Goal: Task Accomplishment & Management: Use online tool/utility

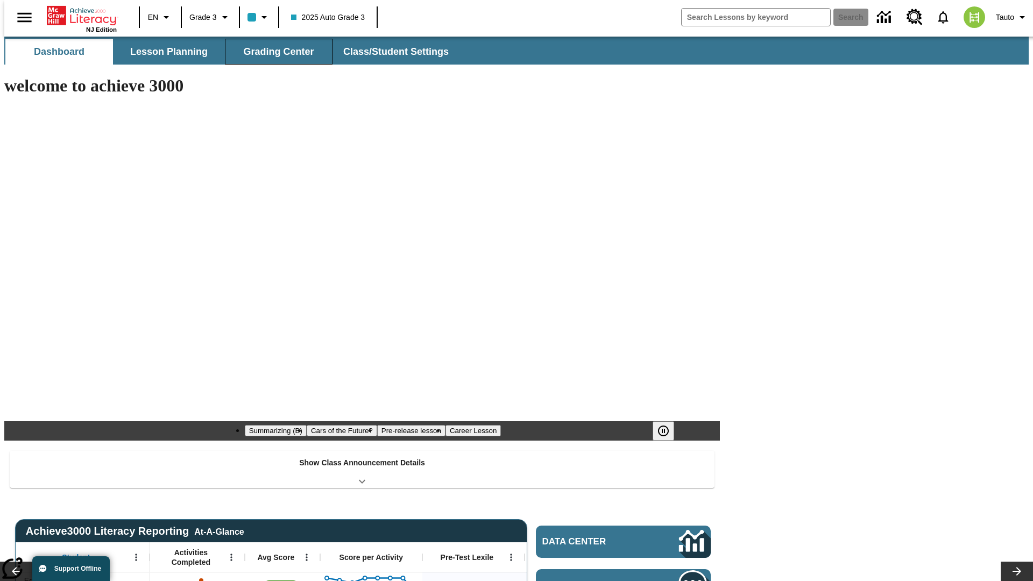
click at [274, 52] on span "Grading Center" at bounding box center [278, 52] width 71 height 12
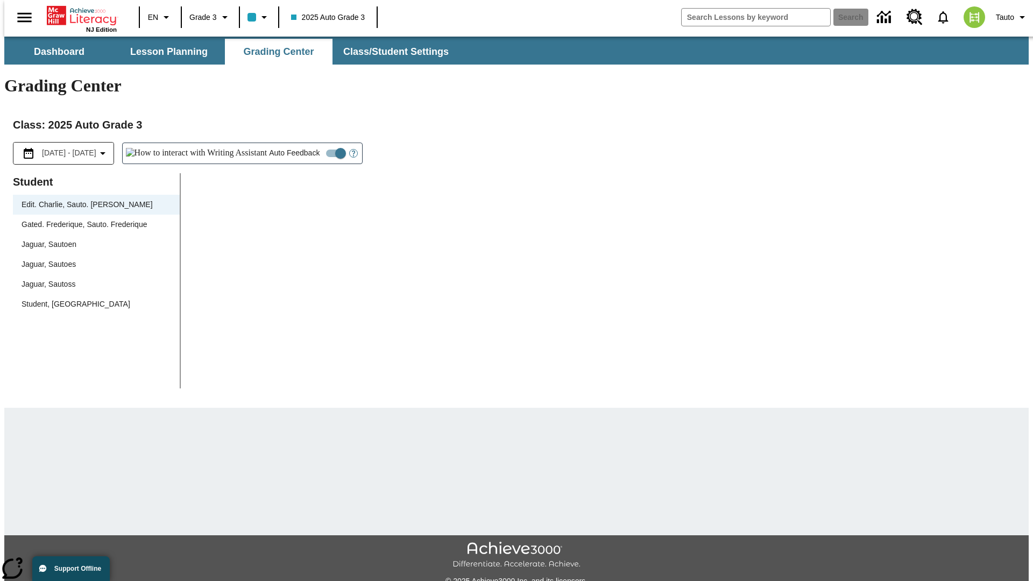
click at [93, 239] on div "Jaguar, Sautoen" at bounding box center [97, 244] width 150 height 11
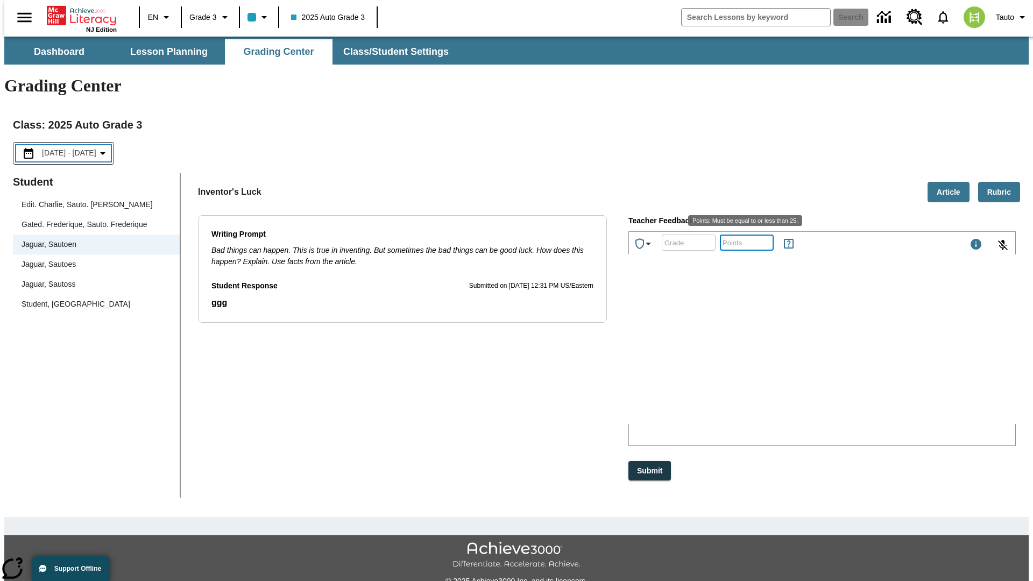
scroll to position [24, 0]
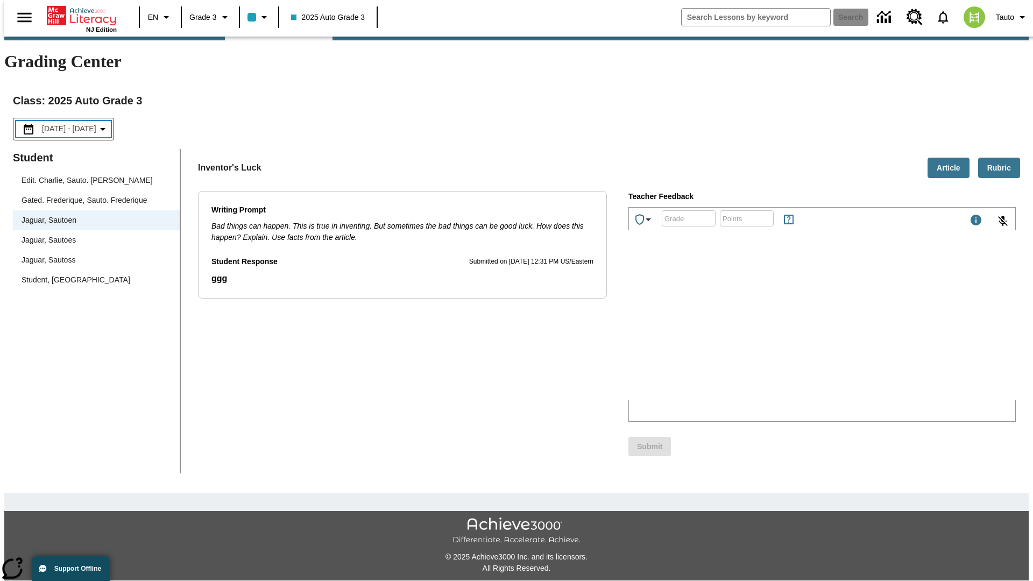
click at [786, 330] on p "Type your response here." at bounding box center [709, 330] width 153 height 10
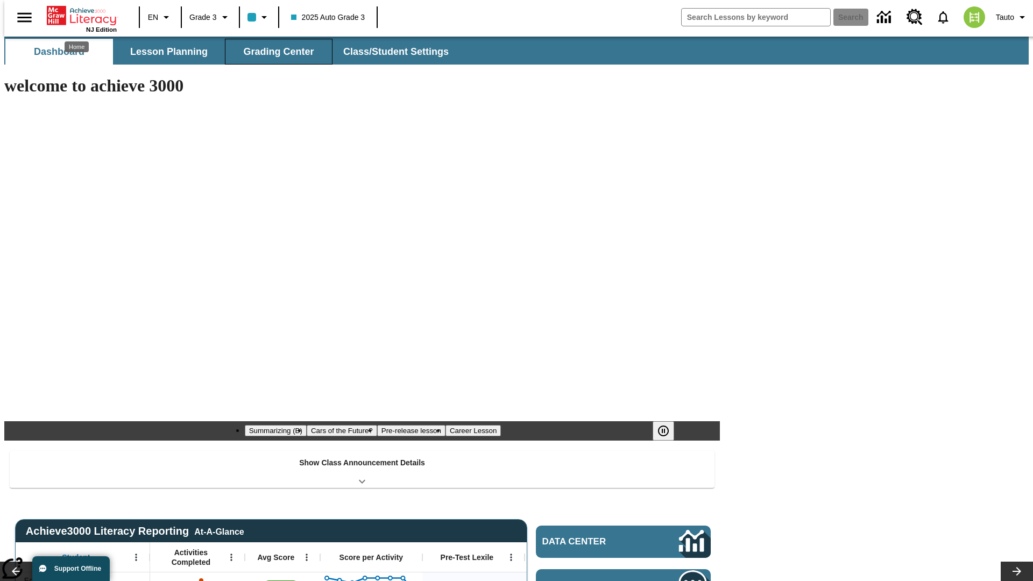
click at [274, 52] on span "Grading Center" at bounding box center [278, 52] width 71 height 12
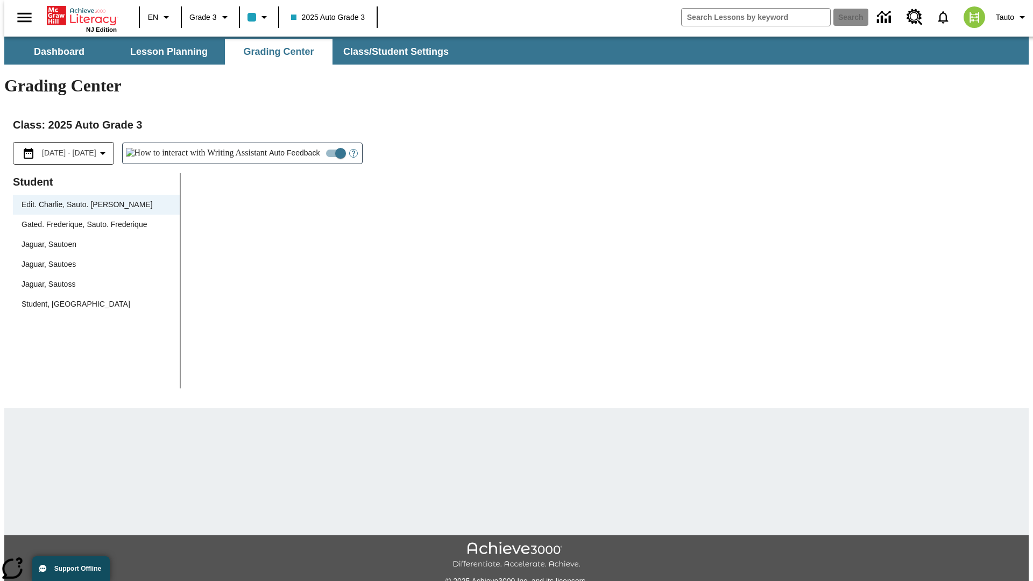
click at [93, 239] on div "Jaguar, Sautoen" at bounding box center [97, 244] width 150 height 11
